Goal: Find specific page/section: Find specific page/section

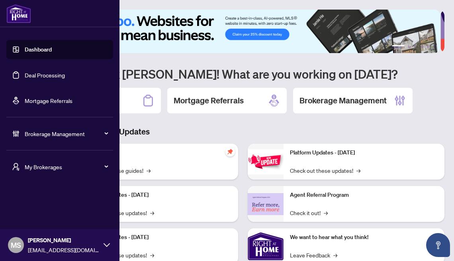
click at [65, 169] on span "My Brokerages" at bounding box center [66, 166] width 83 height 9
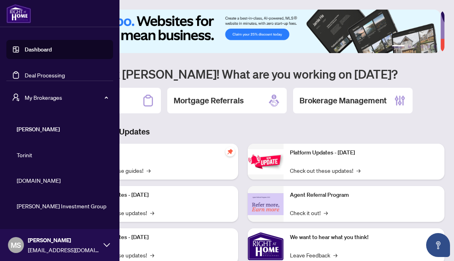
scroll to position [52, 0]
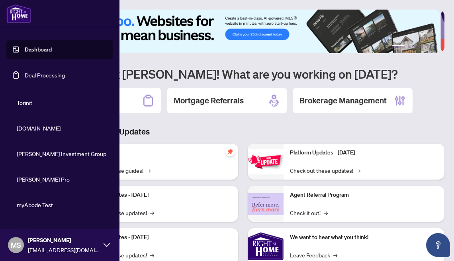
click at [31, 127] on span "Property.ca" at bounding box center [62, 128] width 91 height 9
